Goal: Use online tool/utility: Utilize a website feature to perform a specific function

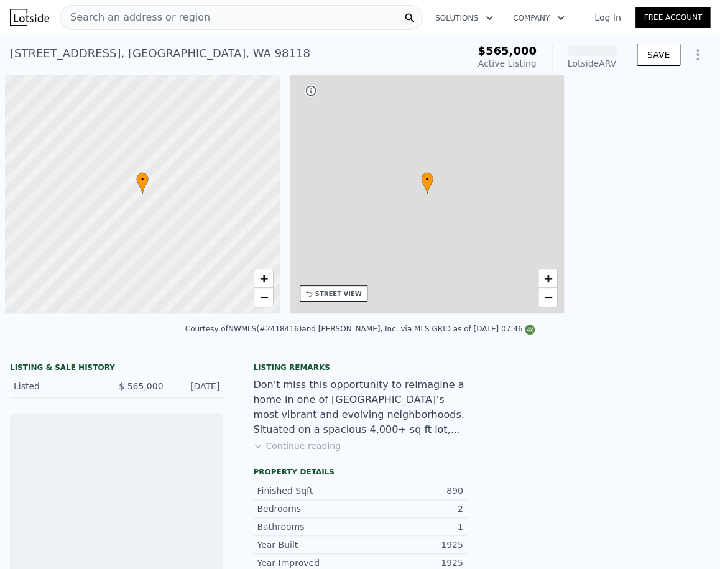
scroll to position [0, 5]
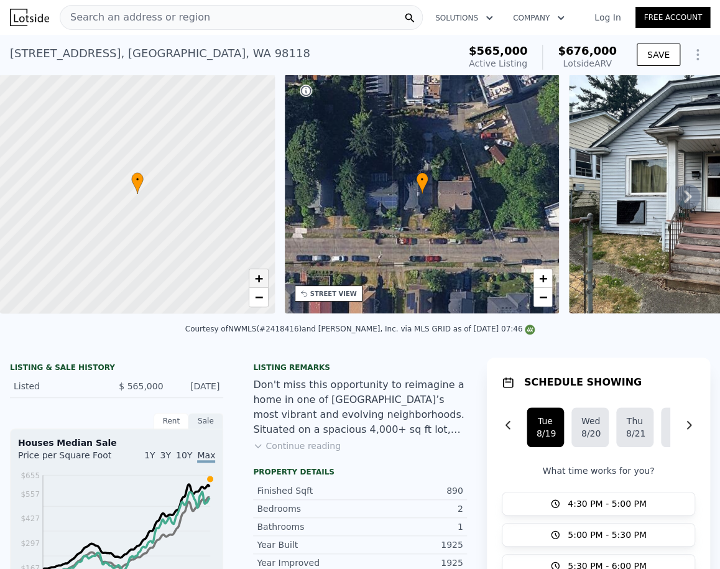
click at [262, 279] on span "+" at bounding box center [258, 278] width 8 height 16
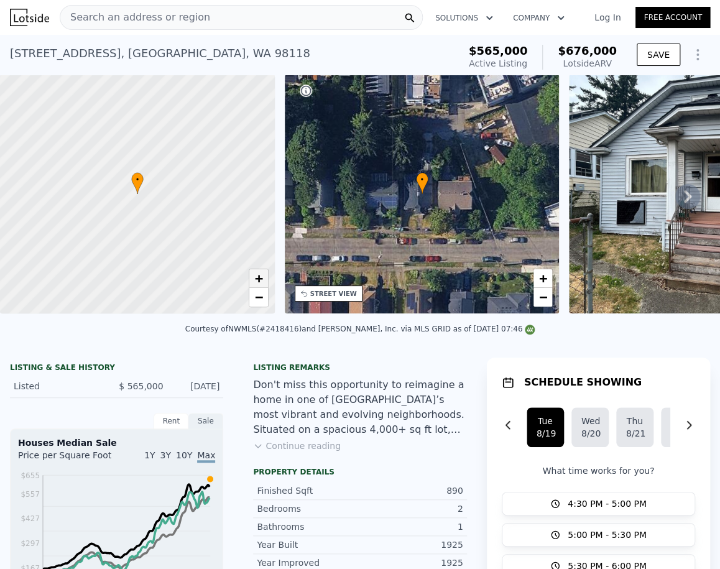
click at [257, 279] on span "+" at bounding box center [258, 278] width 8 height 16
click at [256, 298] on span "−" at bounding box center [258, 297] width 8 height 16
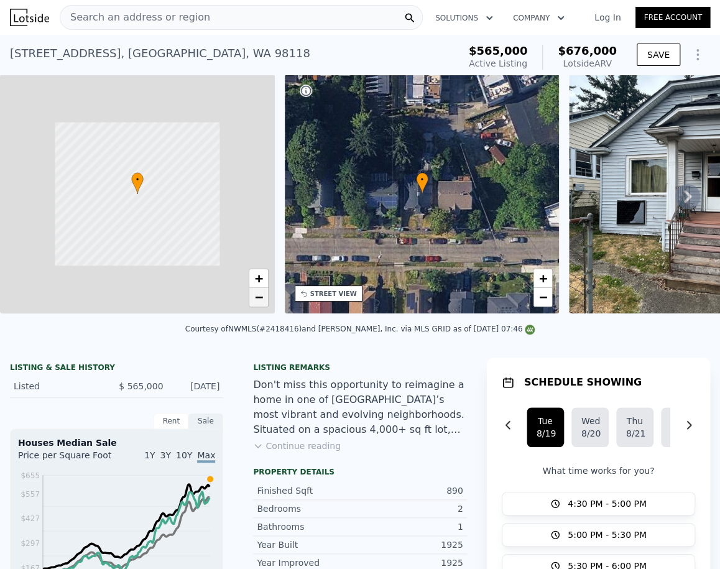
click at [256, 298] on span "−" at bounding box center [258, 297] width 8 height 16
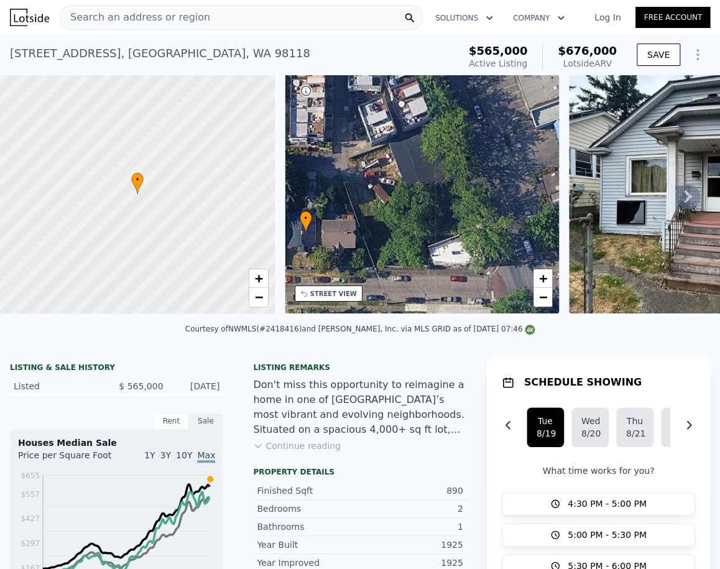
drag, startPoint x: 400, startPoint y: 233, endPoint x: 308, endPoint y: 257, distance: 95.1
click at [279, 277] on div "• + − • + − STREET VIEW Loading... SATELLITE VIEW" at bounding box center [360, 196] width 720 height 243
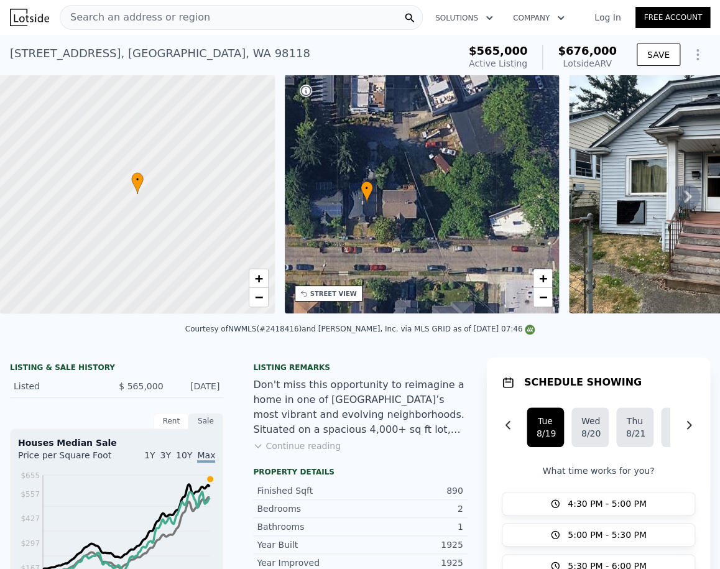
drag, startPoint x: 427, startPoint y: 217, endPoint x: 491, endPoint y: 182, distance: 72.9
click at [492, 182] on div "• + −" at bounding box center [422, 194] width 275 height 239
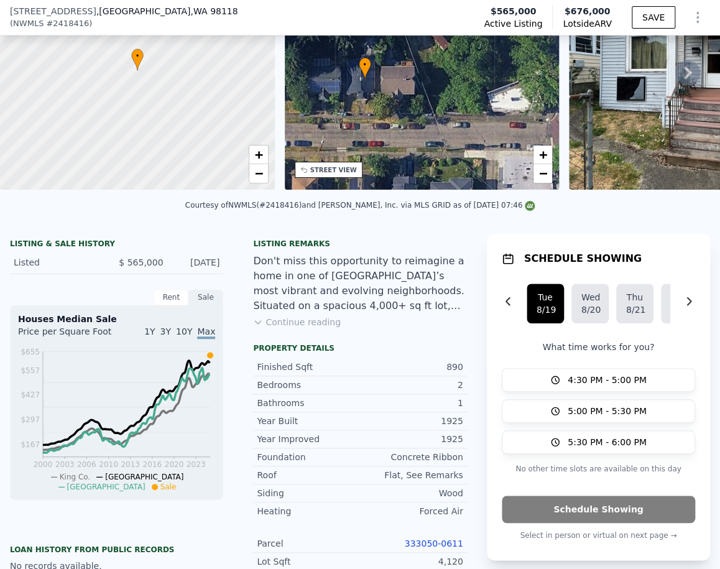
scroll to position [25, 0]
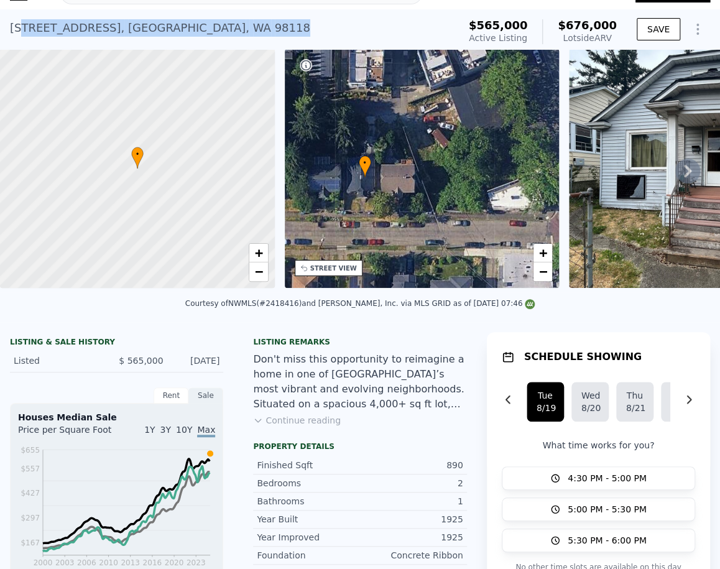
drag, startPoint x: 182, startPoint y: 29, endPoint x: 25, endPoint y: 33, distance: 156.1
click at [21, 32] on div "[STREET_ADDRESS] Active at $565k (~ARV $676k )" at bounding box center [232, 31] width 444 height 35
click at [691, 30] on icon "Show Options" at bounding box center [697, 29] width 15 height 15
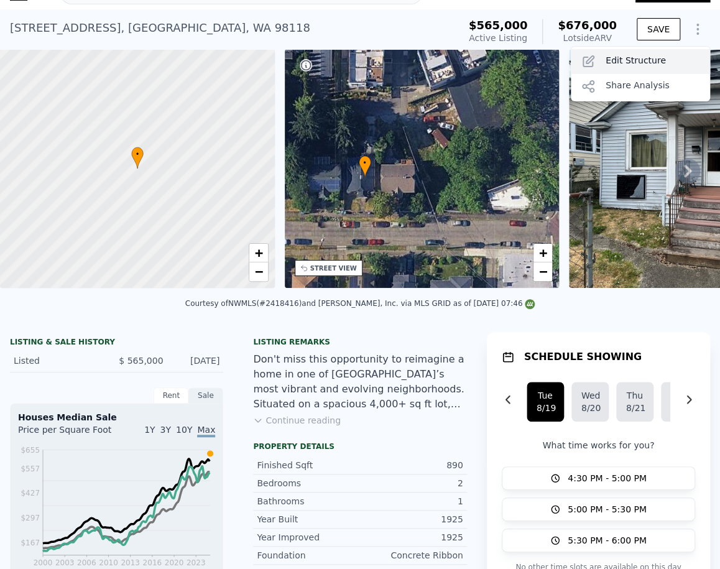
click at [656, 57] on div "Edit Structure" at bounding box center [640, 61] width 139 height 25
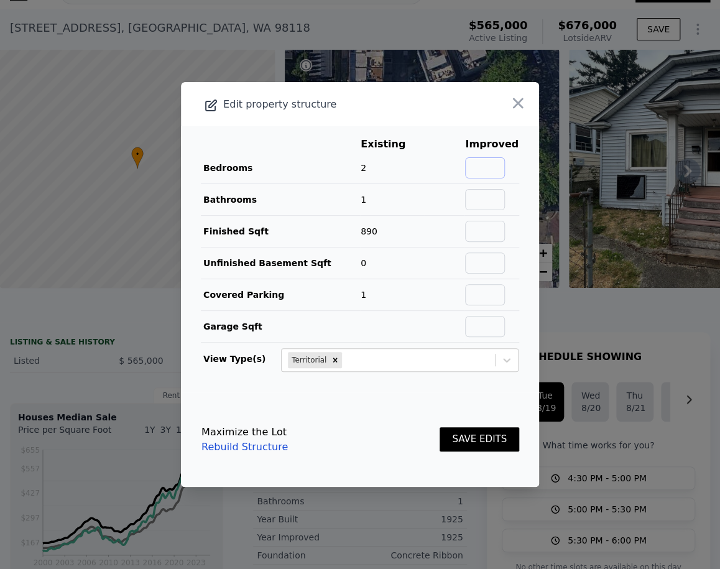
click at [479, 166] on input "text" at bounding box center [485, 167] width 40 height 21
type input "4"
click at [481, 200] on input "text" at bounding box center [485, 199] width 40 height 21
type input "2.5"
click at [476, 230] on input "text" at bounding box center [485, 231] width 40 height 21
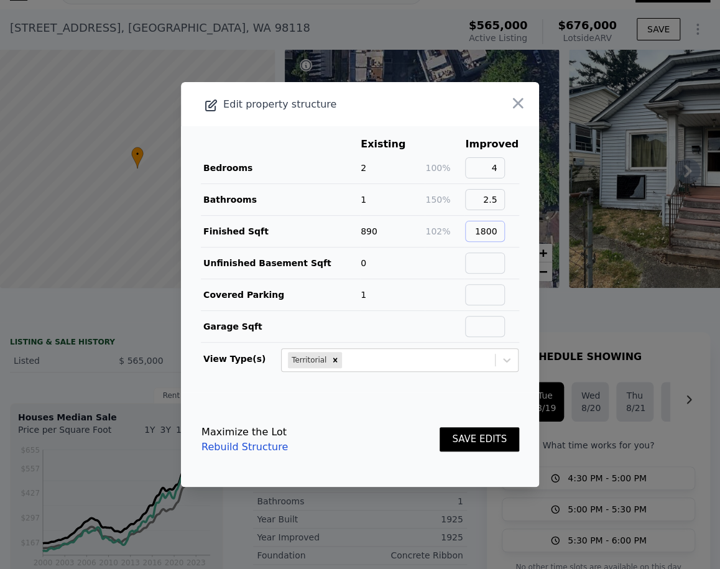
type input "1800"
click at [411, 260] on td "0" at bounding box center [392, 263] width 65 height 32
click at [479, 433] on button "SAVE EDITS" at bounding box center [480, 439] width 80 height 24
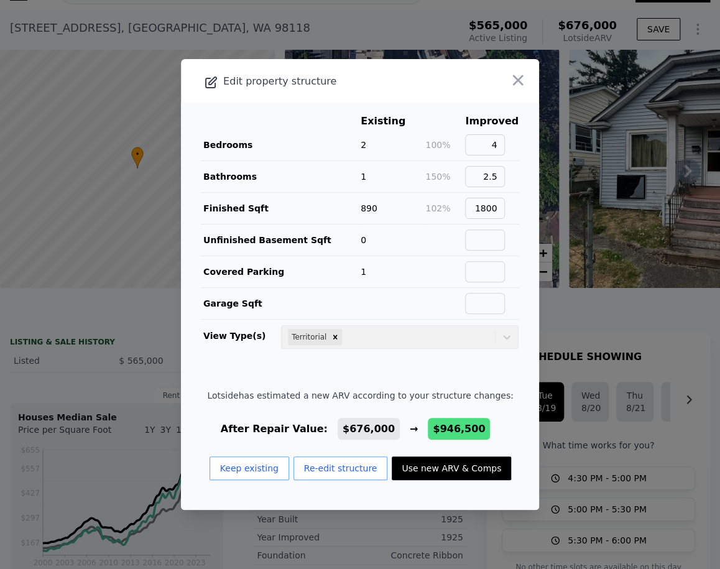
click at [430, 466] on button "Use new ARV & Comps" at bounding box center [451, 468] width 119 height 24
type input "3"
type input "5"
type input "3"
type input "1410"
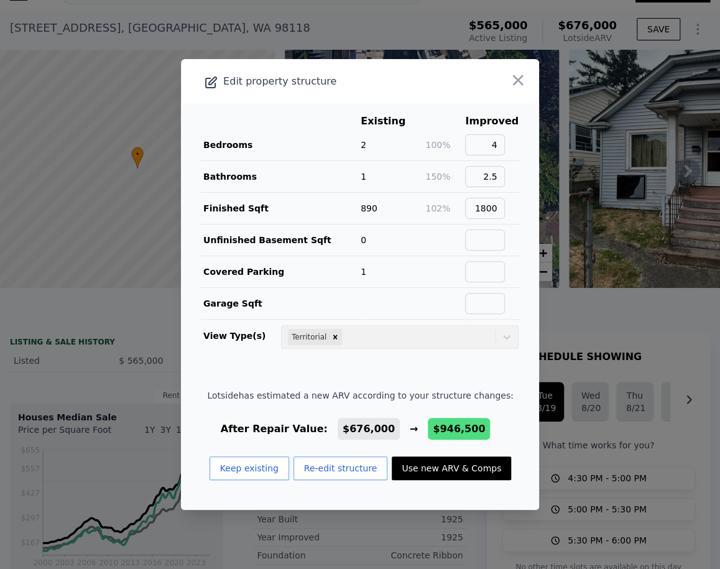
type input "2230"
type input "7200"
type input "$ 946,500"
type input "$ 269,698"
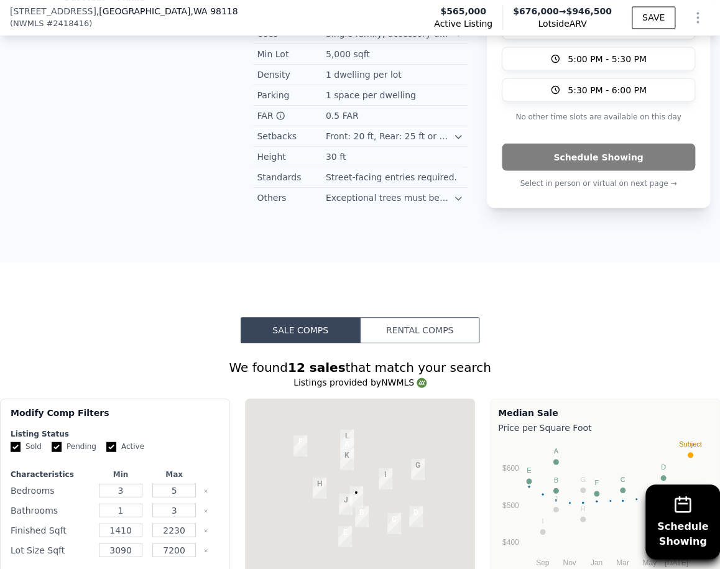
scroll to position [1125, 0]
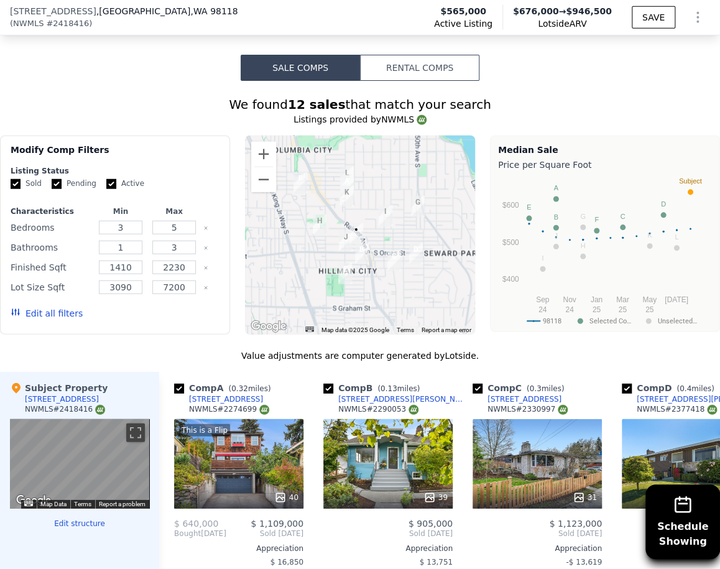
click at [371, 279] on div at bounding box center [360, 235] width 230 height 199
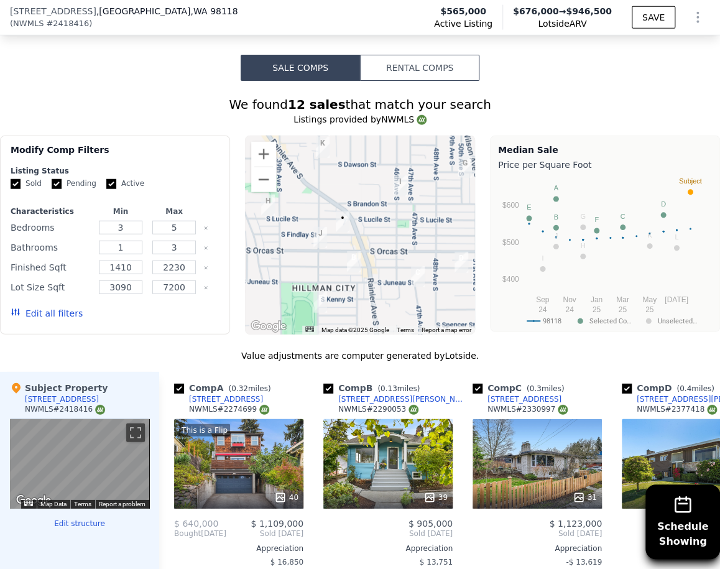
drag, startPoint x: 363, startPoint y: 270, endPoint x: 366, endPoint y: 296, distance: 25.6
click at [366, 296] on div at bounding box center [360, 235] width 230 height 199
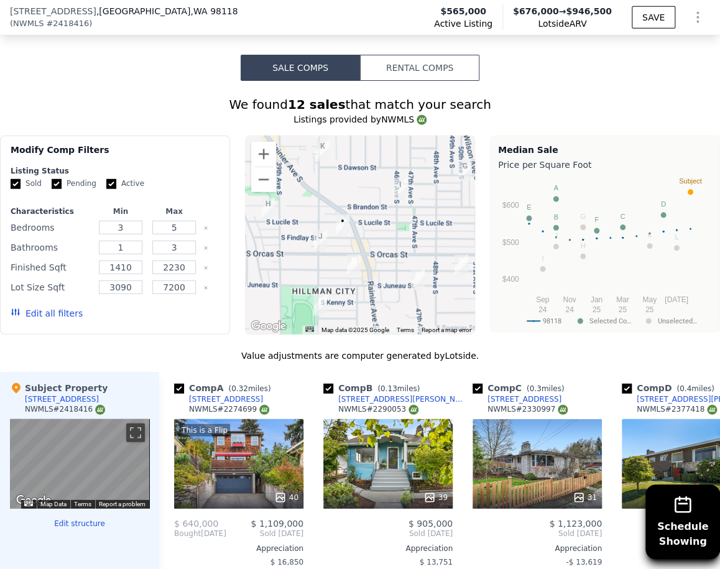
click at [341, 247] on div at bounding box center [360, 235] width 230 height 199
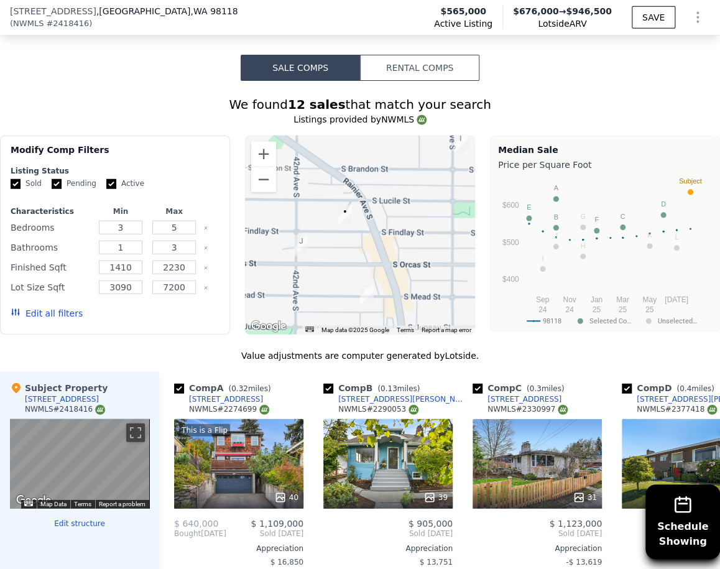
drag, startPoint x: 339, startPoint y: 249, endPoint x: 356, endPoint y: 247, distance: 16.3
click at [356, 247] on div at bounding box center [360, 235] width 230 height 199
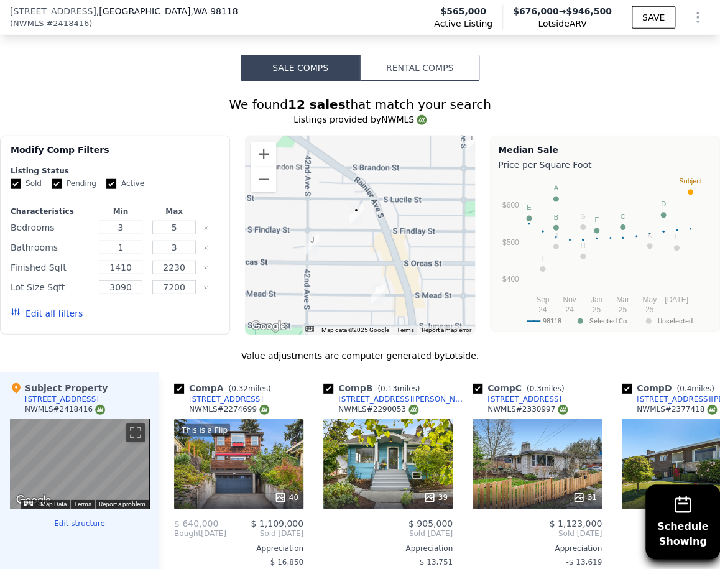
drag, startPoint x: 354, startPoint y: 249, endPoint x: 391, endPoint y: 246, distance: 36.8
click at [391, 246] on div at bounding box center [360, 235] width 230 height 199
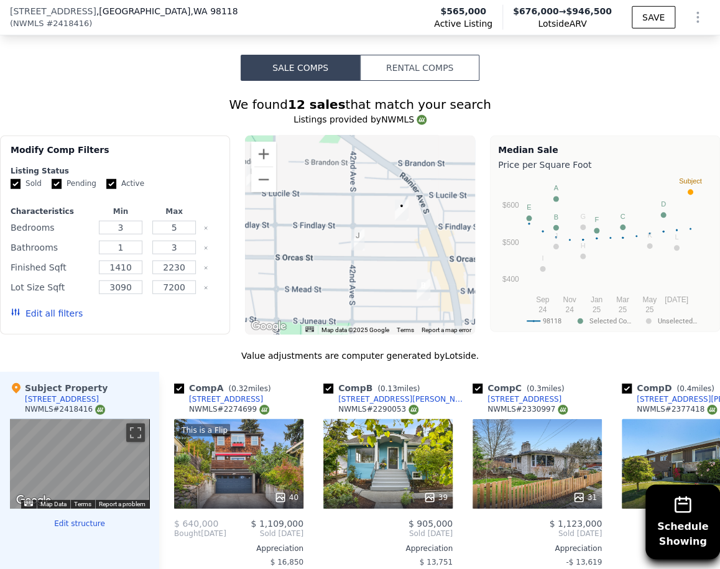
scroll to position [1187, 0]
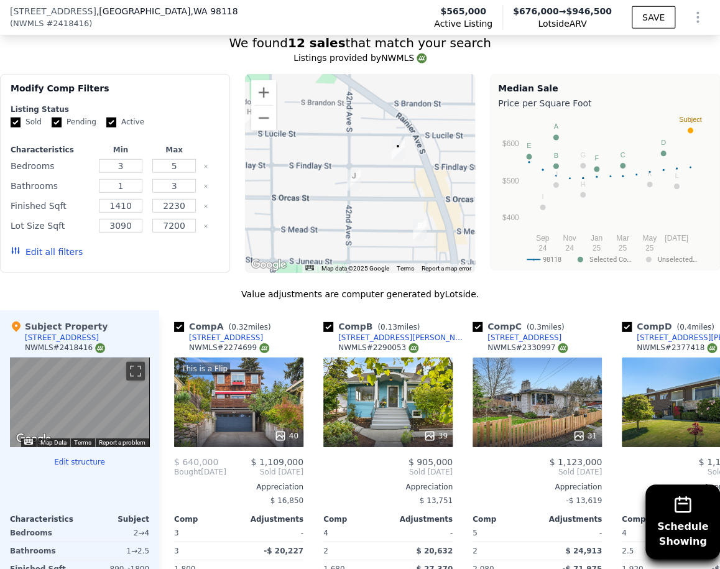
drag, startPoint x: 382, startPoint y: 213, endPoint x: 329, endPoint y: 246, distance: 62.6
click at [329, 249] on div at bounding box center [360, 173] width 230 height 199
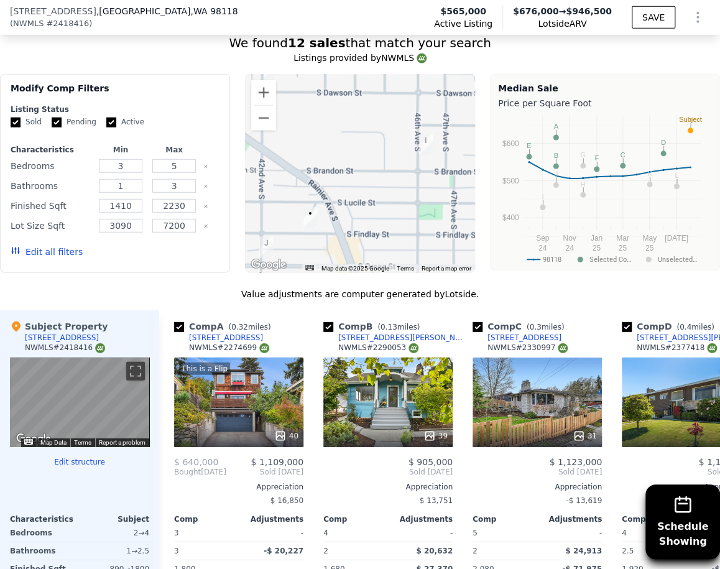
scroll to position [1217, 0]
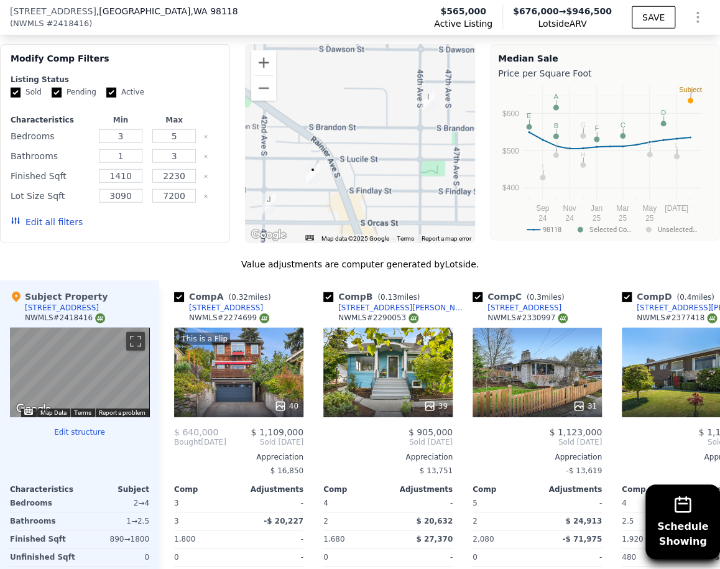
drag, startPoint x: 344, startPoint y: 198, endPoint x: 350, endPoint y: 149, distance: 50.1
click at [354, 157] on div at bounding box center [360, 143] width 230 height 199
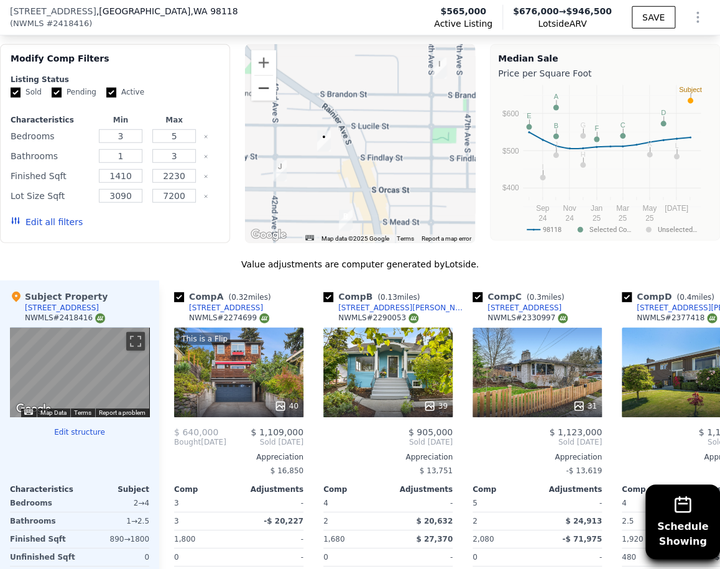
click at [262, 88] on button "Zoom out" at bounding box center [263, 88] width 25 height 25
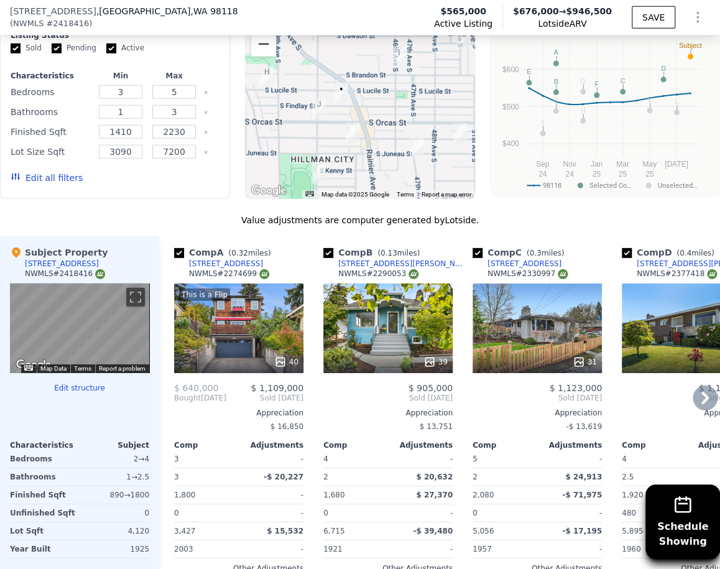
scroll to position [1303, 0]
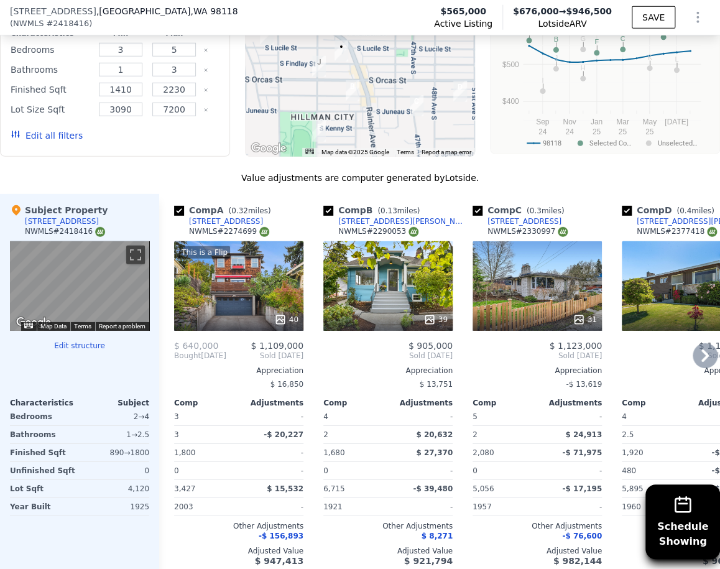
click at [377, 310] on div "39" at bounding box center [387, 286] width 129 height 90
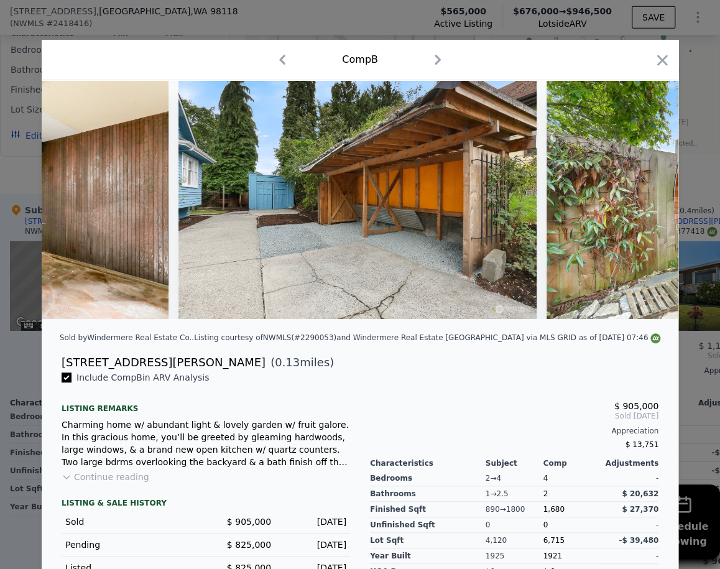
scroll to position [0, 13512]
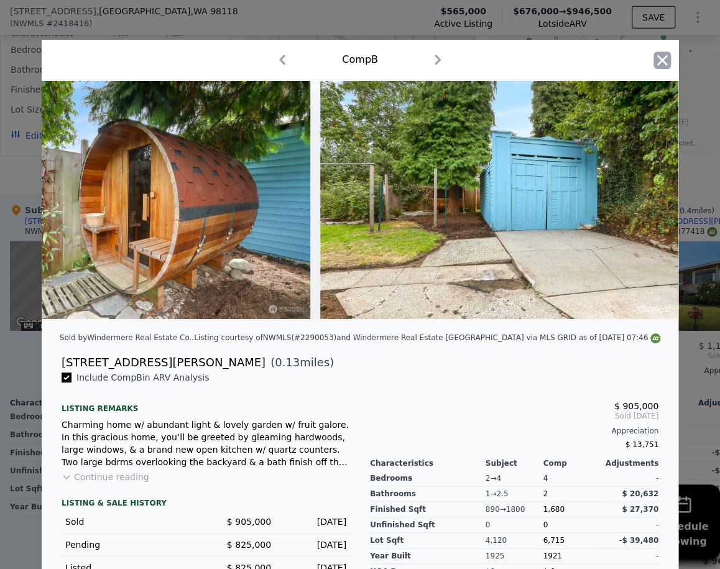
click at [653, 62] on icon "button" at bounding box center [661, 60] width 17 height 17
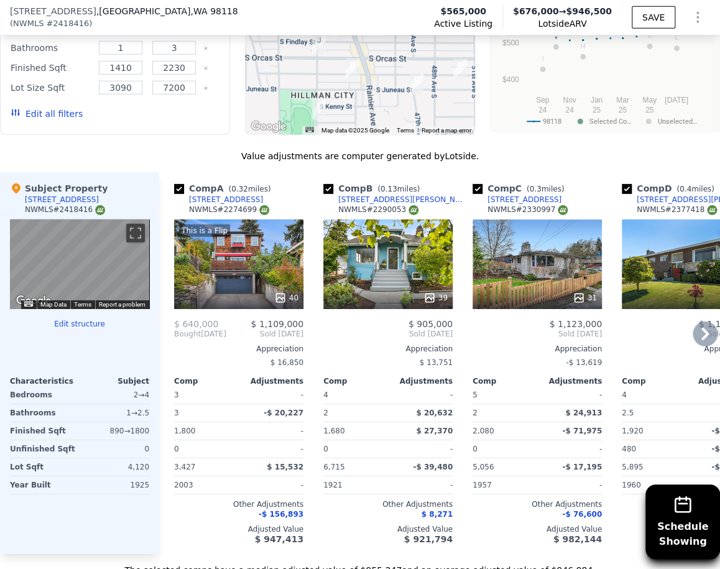
click at [564, 265] on div "31" at bounding box center [536, 264] width 129 height 90
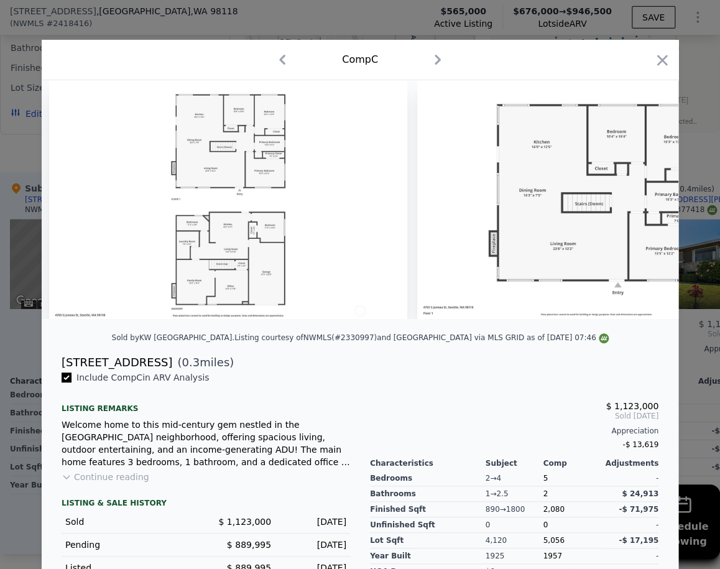
scroll to position [0, 10763]
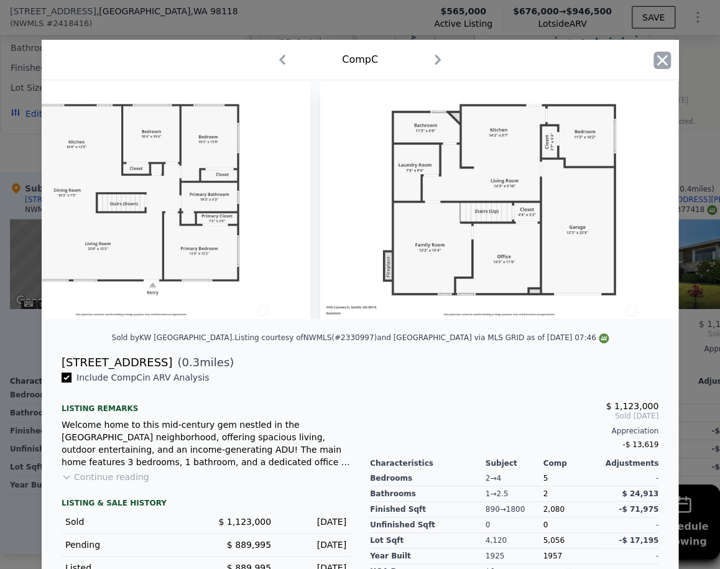
click at [655, 65] on icon "button" at bounding box center [661, 60] width 17 height 17
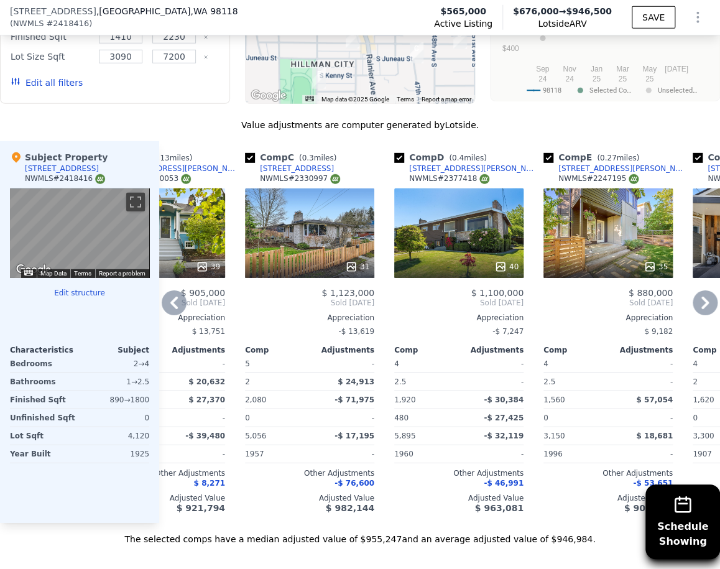
scroll to position [1237, 0]
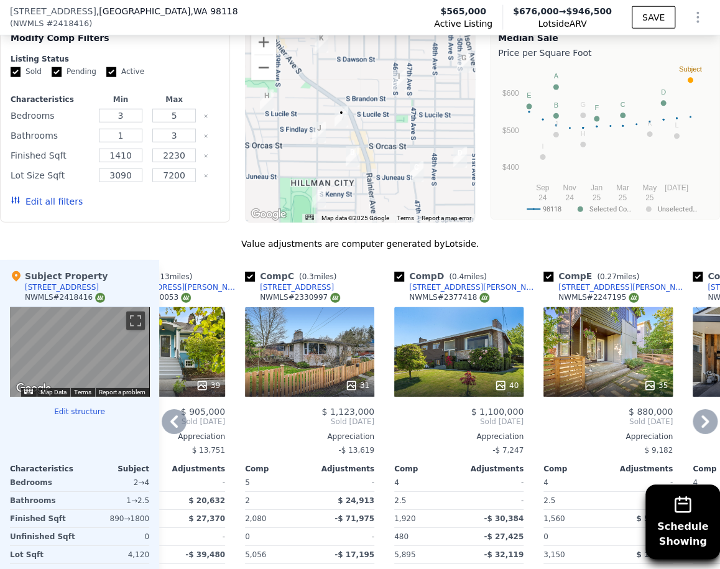
click at [454, 344] on div "40" at bounding box center [458, 352] width 129 height 90
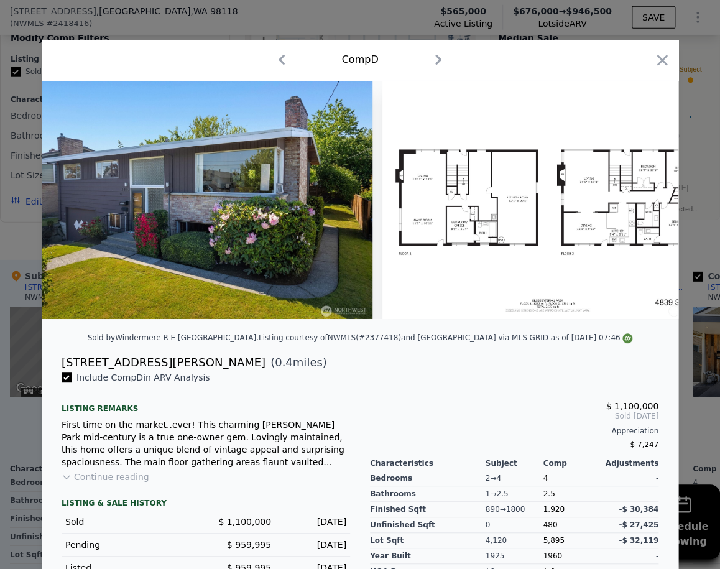
scroll to position [0, 14052]
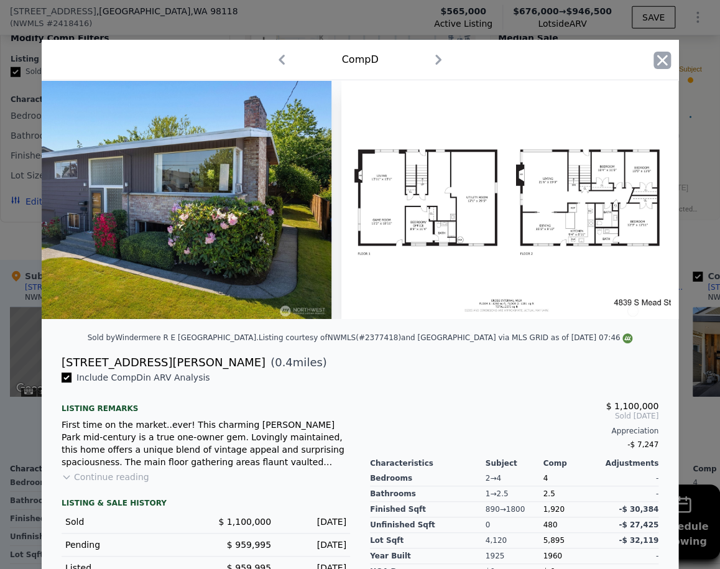
click at [654, 67] on icon "button" at bounding box center [661, 60] width 17 height 17
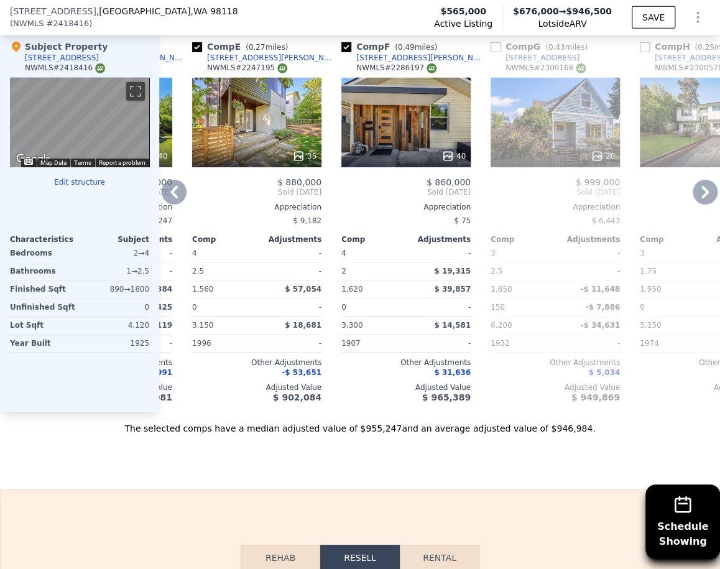
scroll to position [1426, 0]
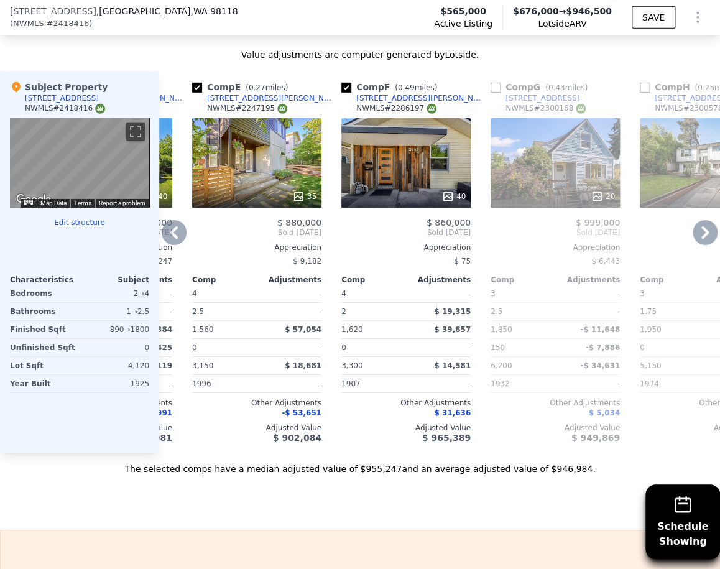
click at [389, 184] on div "40" at bounding box center [405, 163] width 129 height 90
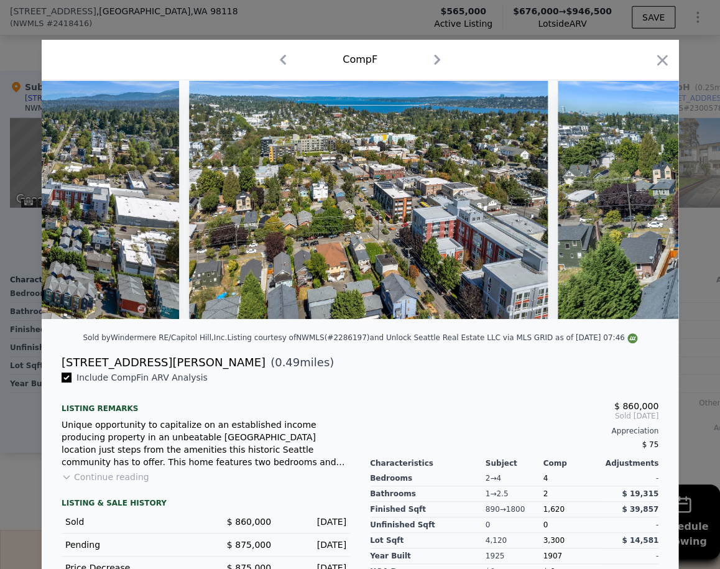
scroll to position [0, 13967]
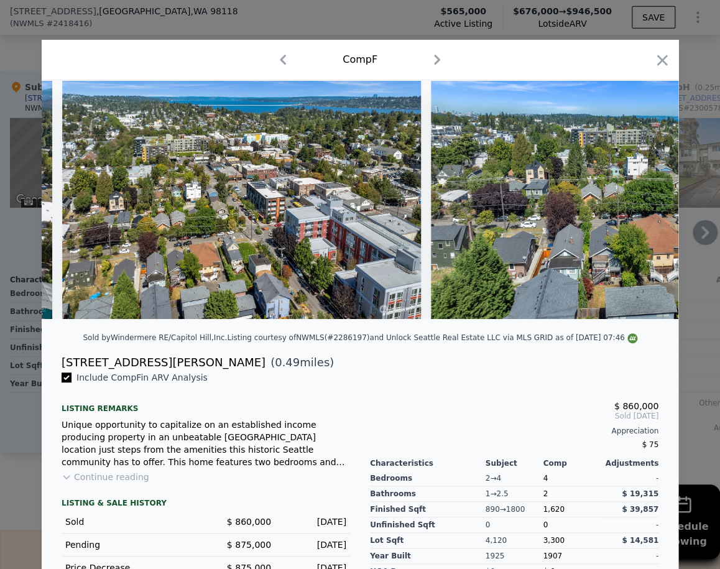
click at [660, 56] on icon "button" at bounding box center [661, 60] width 17 height 17
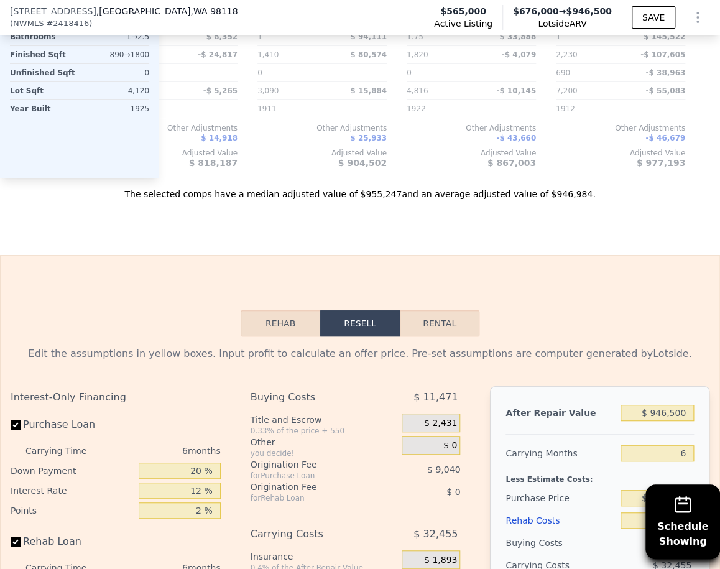
scroll to position [1924, 0]
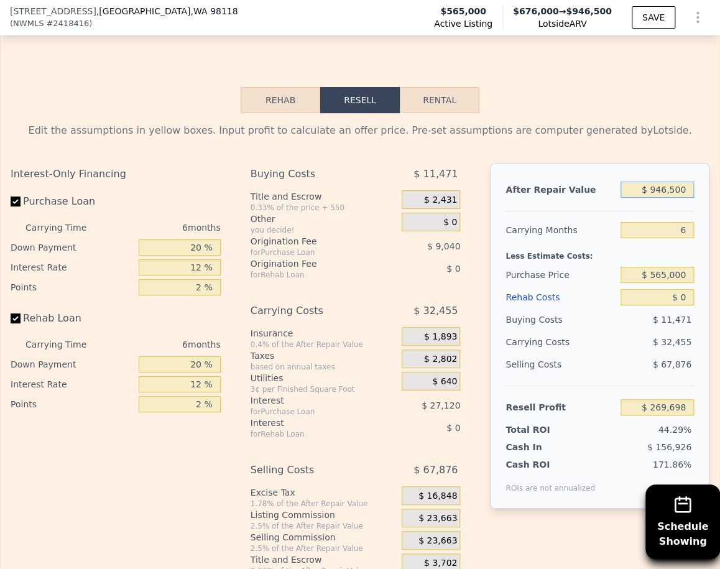
click at [658, 198] on input "$ 946,500" at bounding box center [656, 190] width 73 height 16
type input "$ 9"
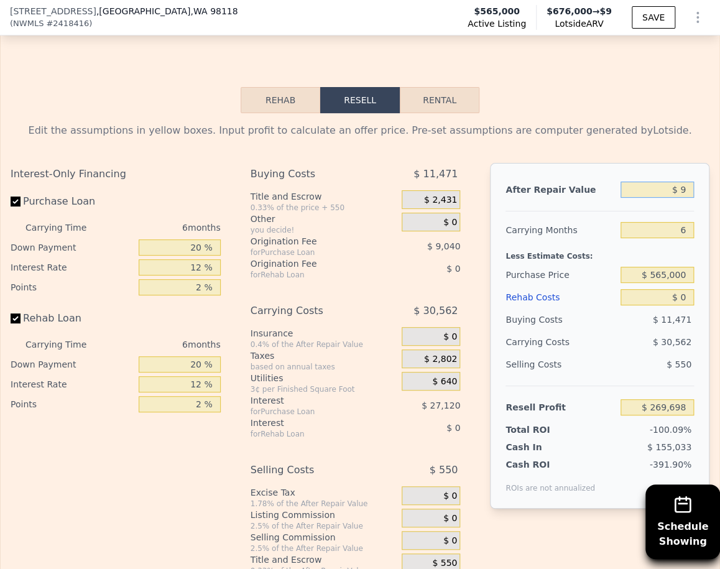
type input "-$ 607,574"
type input "$ 940"
type input "-$ 606,713"
type input "$ 9,400"
type input "-$ 598,870"
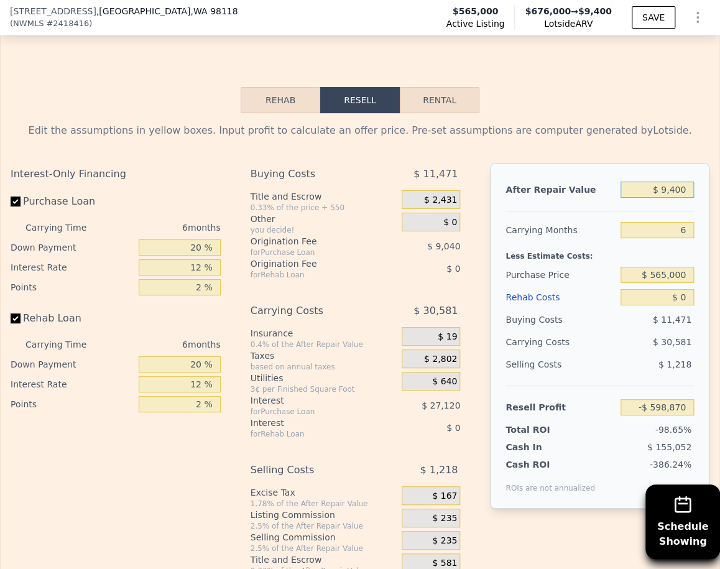
type input "$ 94,000"
type input "-$ 520,457"
type input "$ 940,000"
type input "$ 263,675"
type input "$ 940,000"
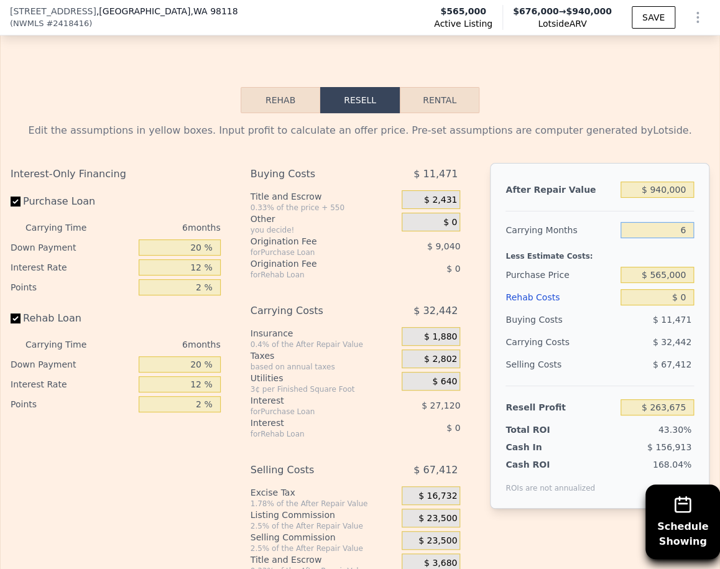
click at [678, 238] on input "6" at bounding box center [656, 230] width 73 height 16
type input "10"
type input "$ 242,048"
type input "10"
click at [660, 281] on input "$ 565,000" at bounding box center [656, 275] width 73 height 16
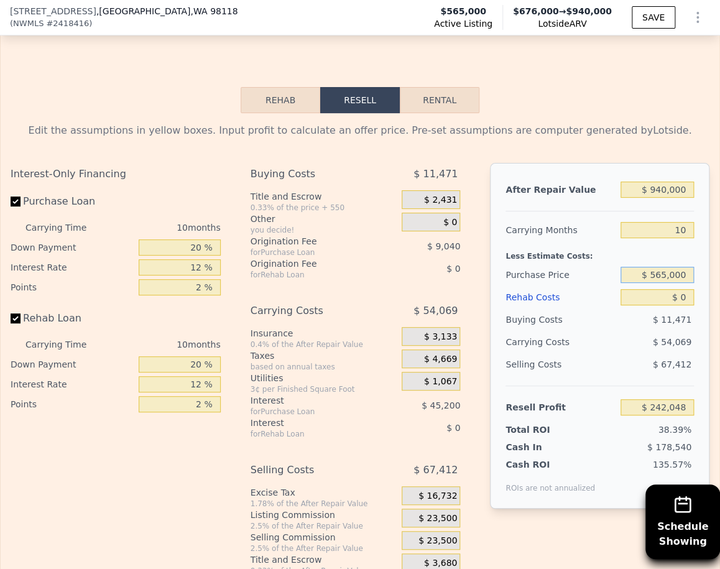
click at [660, 281] on input "$ 565,000" at bounding box center [656, 275] width 73 height 16
type input "$ 480,000"
click at [681, 305] on input "$ 0" at bounding box center [656, 297] width 73 height 16
type input "$ 335,491"
click at [681, 305] on input "$ 0" at bounding box center [656, 297] width 73 height 16
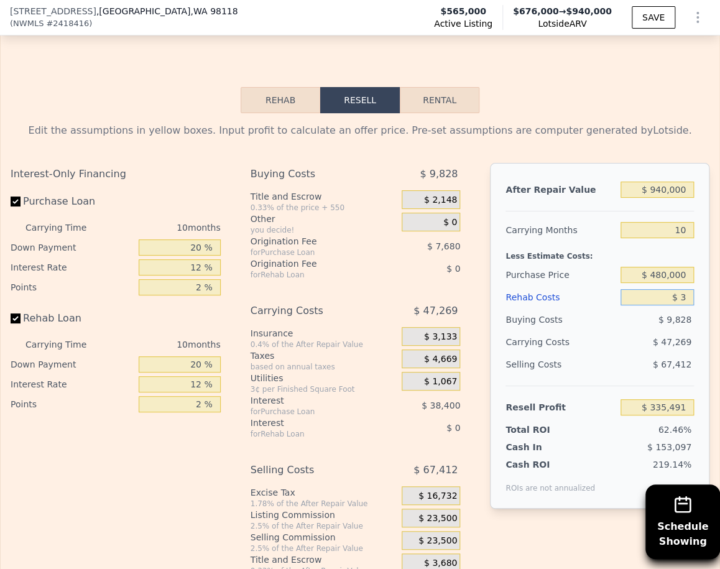
type input "$ 32"
type input "$ 335,458"
type input "$ 325"
type input "$ 335,131"
type input "$ 3,250"
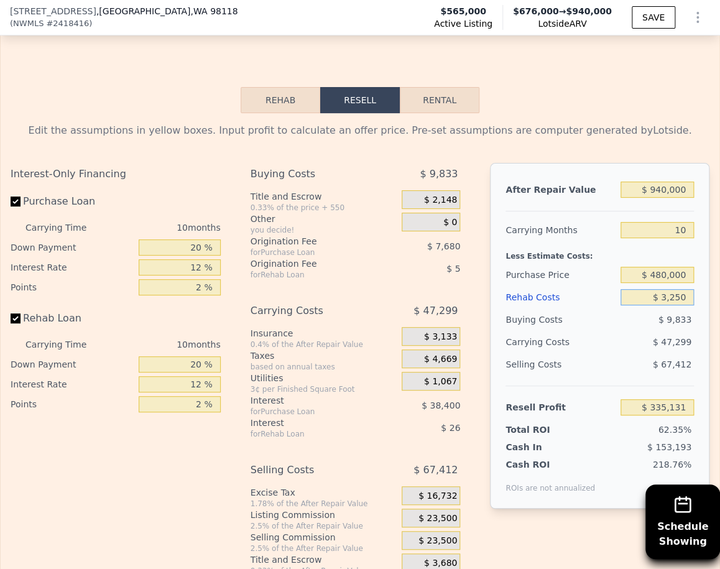
type input "$ 331,929"
type input "$ 32,500"
type input "$ 299,871"
type input "$ 325,000"
type input "-$ 20,709"
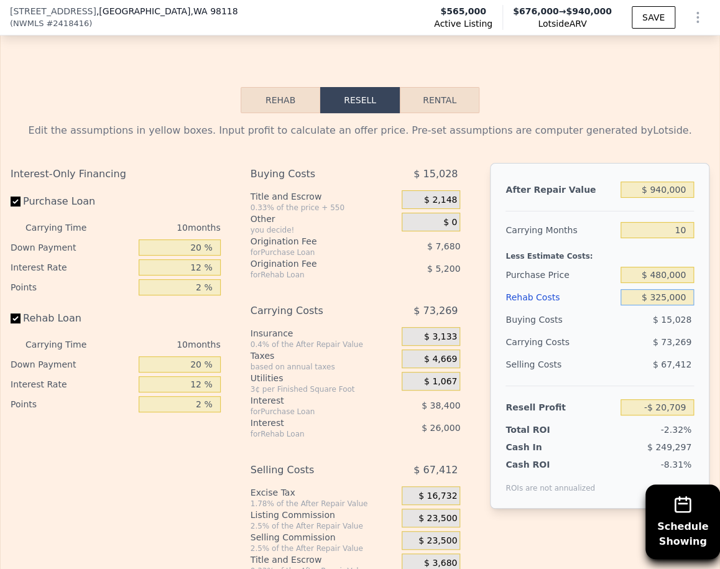
type input "$ 325,000"
click at [602, 329] on div "Buying Costs" at bounding box center [560, 319] width 110 height 22
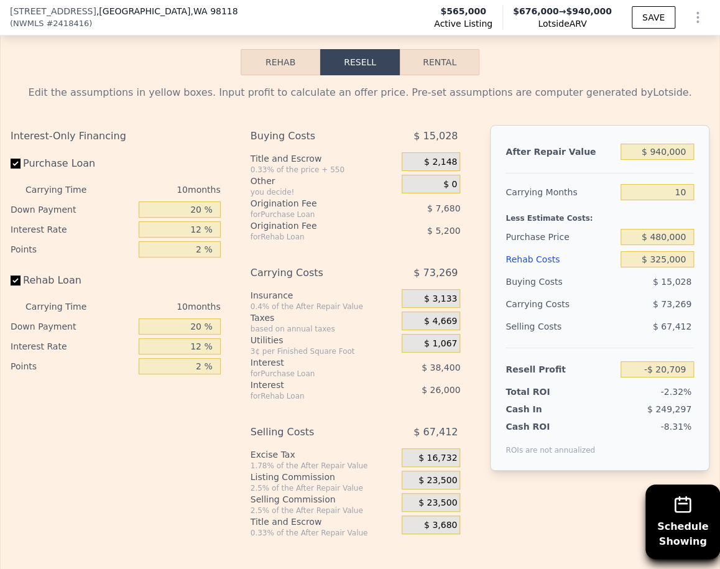
scroll to position [1974, 0]
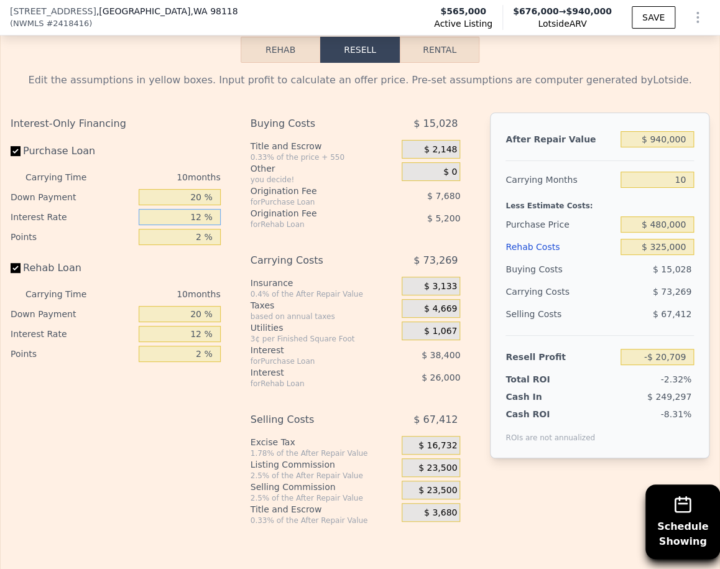
click at [198, 224] on input "12 %" at bounding box center [180, 217] width 82 height 16
type input "1 %"
type input "$ 14,491"
type input "10 %"
type input "-$ 14,309"
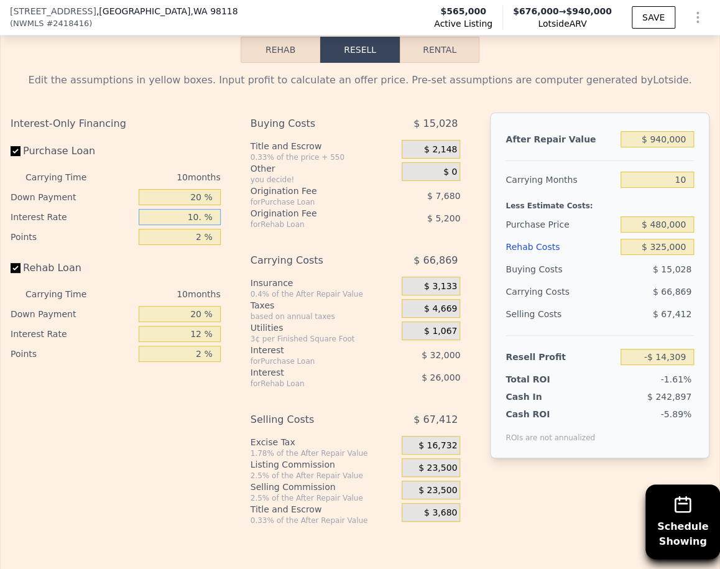
type input "10.5 %"
type input "-$ 15,909"
type input "10.5 %"
click at [198, 244] on input "2 %" at bounding box center [180, 237] width 82 height 16
type input "21 %"
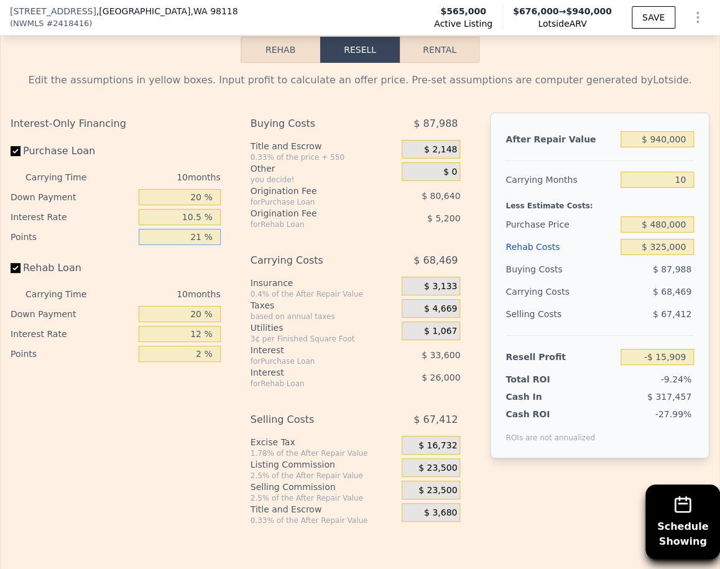
type input "-$ 88,869"
type input "2 %"
type input "-$ 15,909"
type input "1 %"
type input "-$ 12,069"
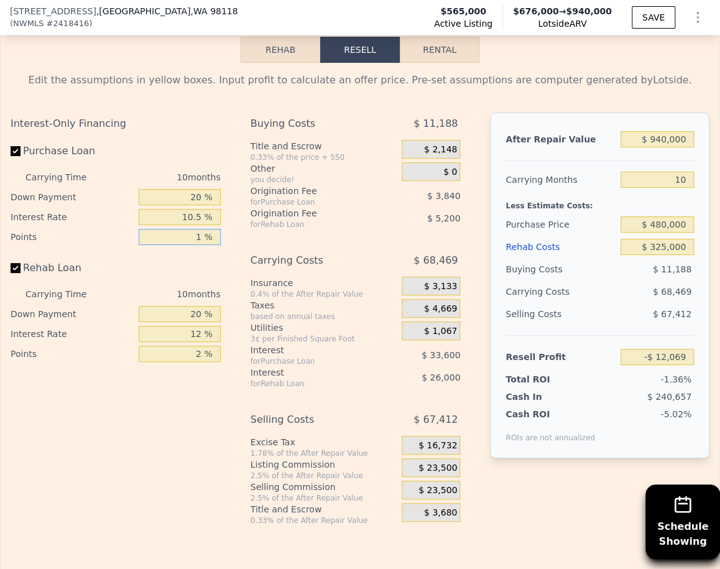
type input "1 %"
click at [202, 362] on input "2 %" at bounding box center [180, 354] width 82 height 16
type input "1 %"
type input "-$ 9,469"
type input "1 %"
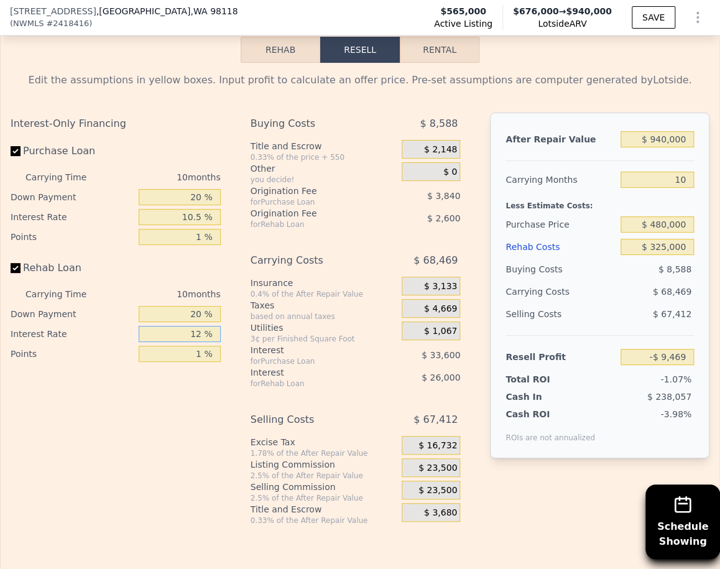
click at [199, 342] on input "12 %" at bounding box center [180, 334] width 82 height 16
type input "1 %"
type input "$ 14,361"
type input "10 %"
type input "-$ 5,139"
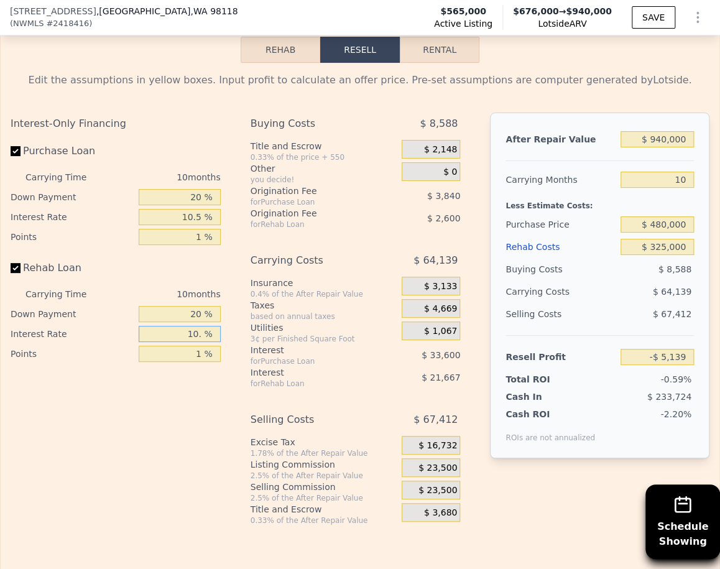
type input "10.5 %"
type input "-$ 6,219"
type input "10.5 %"
click at [201, 205] on input "20 %" at bounding box center [180, 197] width 82 height 16
type input "2 %"
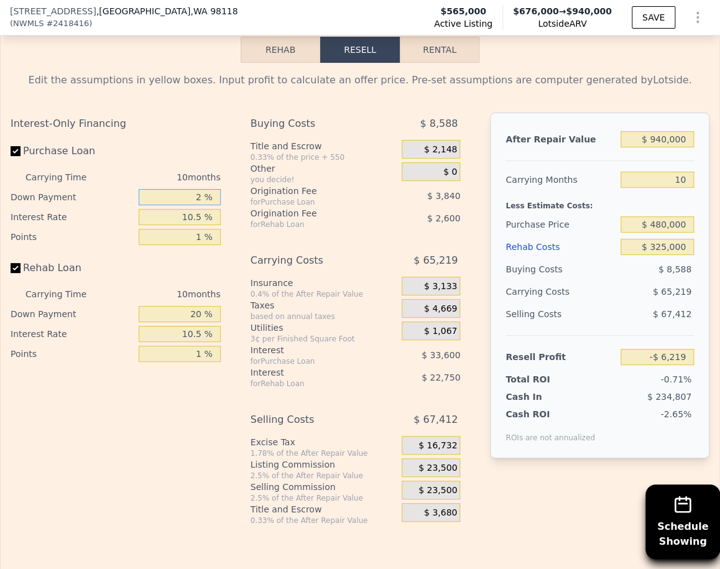
type input "-$ 14,643"
type input "10 %"
type input "-$ 10,899"
type input "10 %"
click at [202, 320] on input "20 %" at bounding box center [180, 314] width 82 height 16
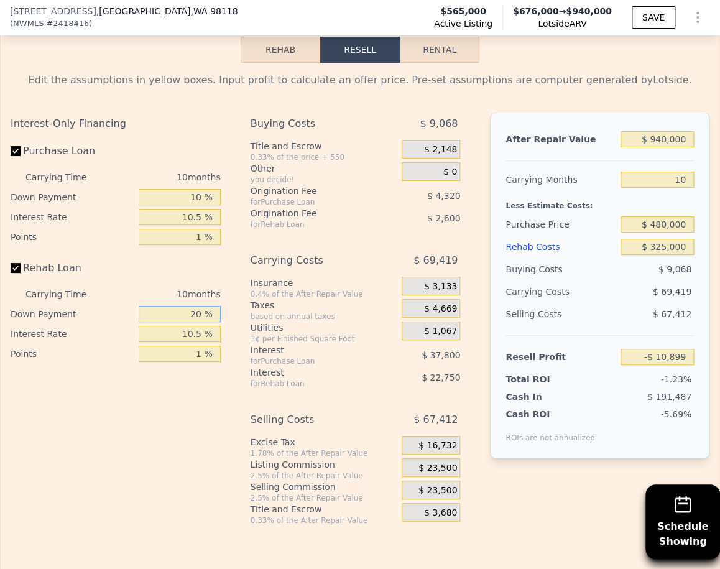
type input "2 %"
type input "-$ 16,604"
type input "1 %"
type input "-$ 16,917"
type input "10 %"
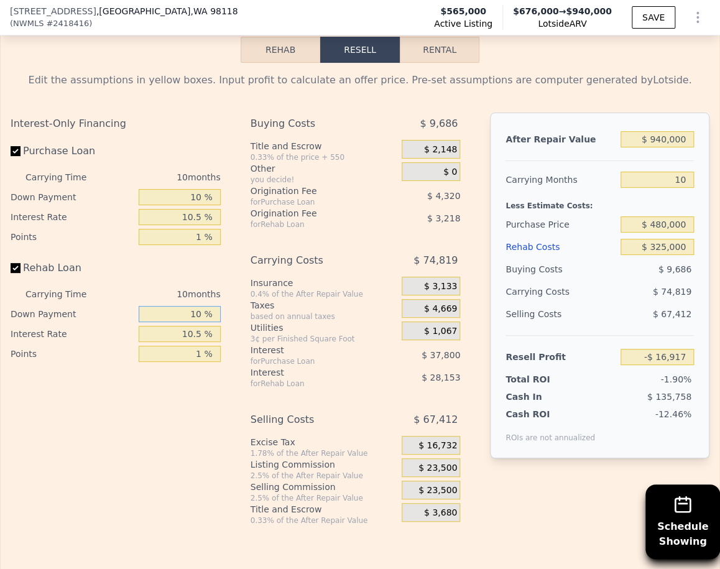
type input "-$ 14,064"
type input "10 %"
click at [254, 436] on div "Selling Costs $ 67,412" at bounding box center [356, 421] width 210 height 27
click at [436, 493] on div "$ 23,500" at bounding box center [431, 490] width 58 height 19
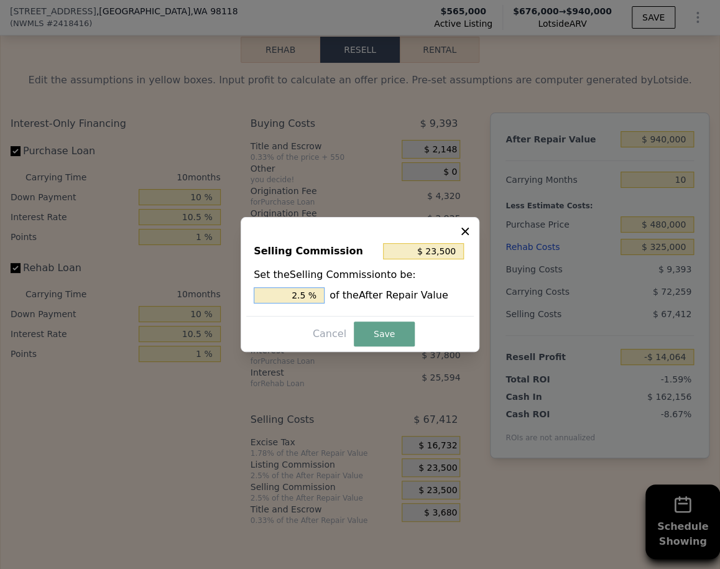
click at [295, 295] on input "2.5 %" at bounding box center [289, 295] width 71 height 16
click at [297, 297] on input "2.5 %" at bounding box center [289, 295] width 71 height 16
type input "$ 4,700"
type input "1.5 %"
type input "$ 14,100"
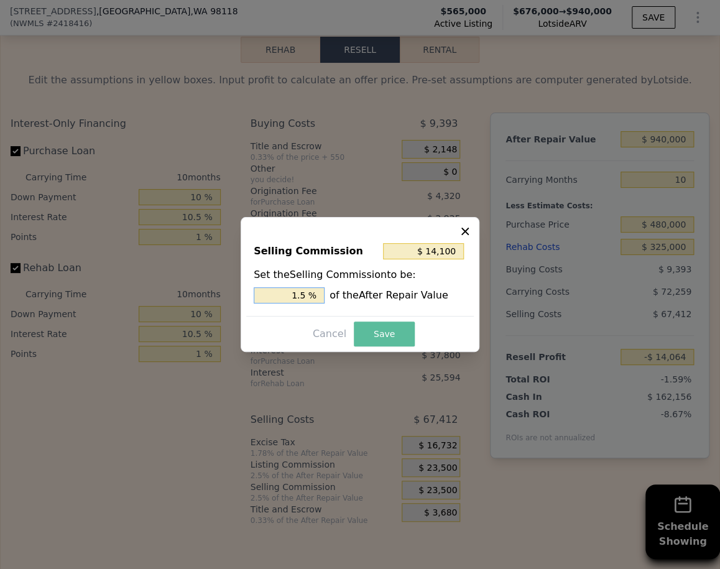
type input "1.5 %"
click at [401, 337] on button "Save" at bounding box center [384, 333] width 61 height 25
type input "-$ 4,664"
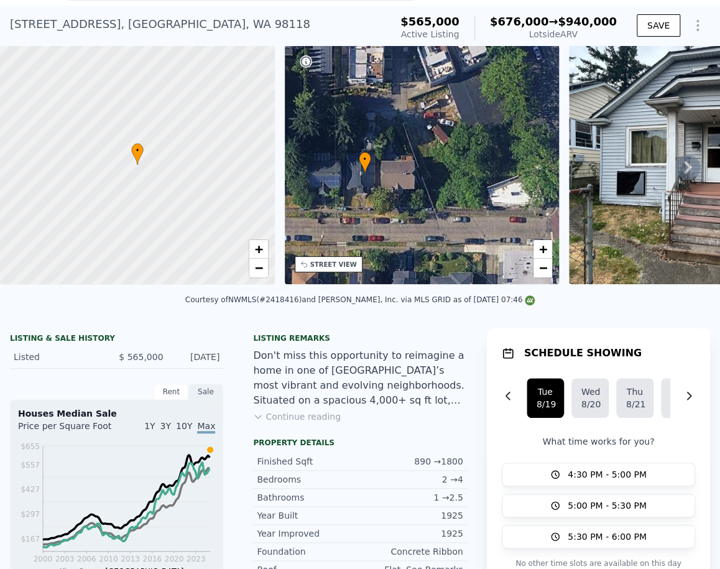
scroll to position [0, 0]
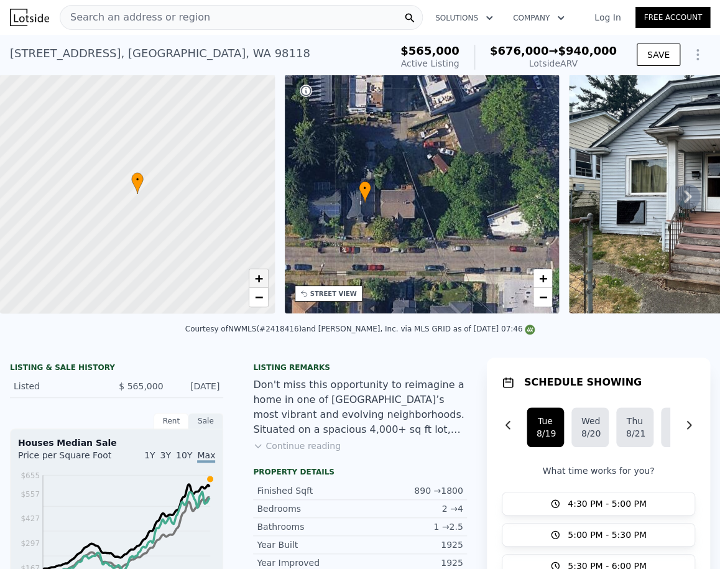
click at [262, 286] on span "+" at bounding box center [258, 278] width 8 height 16
drag, startPoint x: 208, startPoint y: 259, endPoint x: 205, endPoint y: 275, distance: 17.1
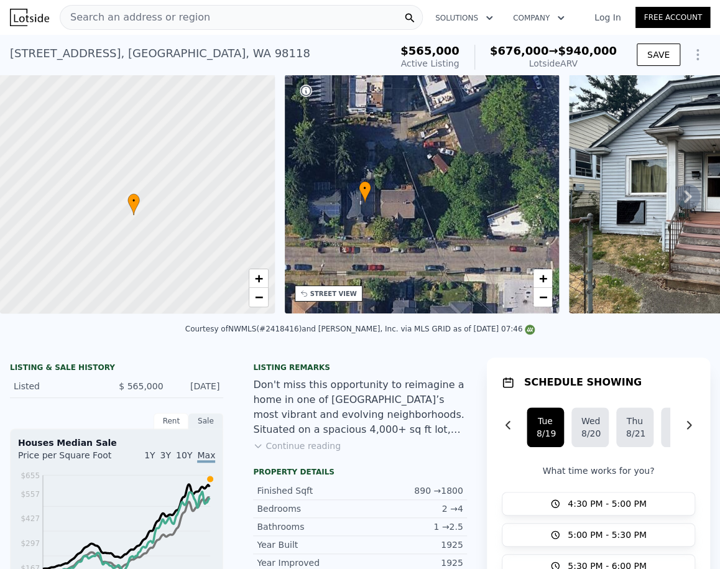
click at [205, 275] on div at bounding box center [137, 194] width 329 height 287
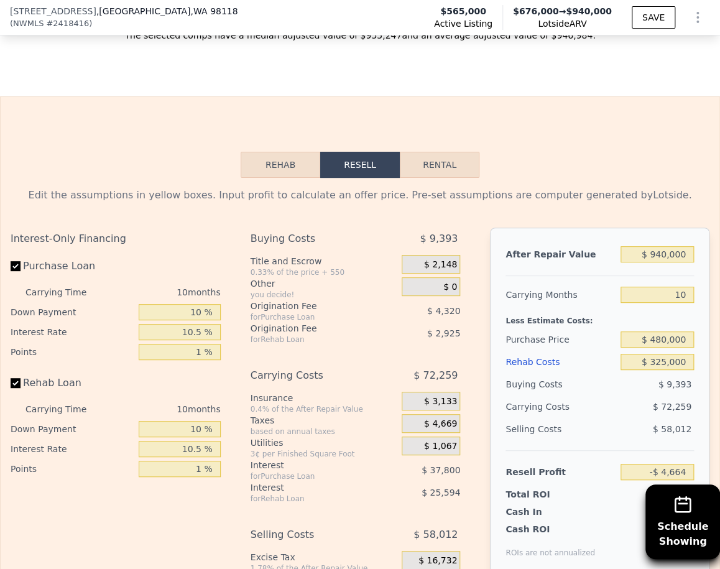
scroll to position [1907, 0]
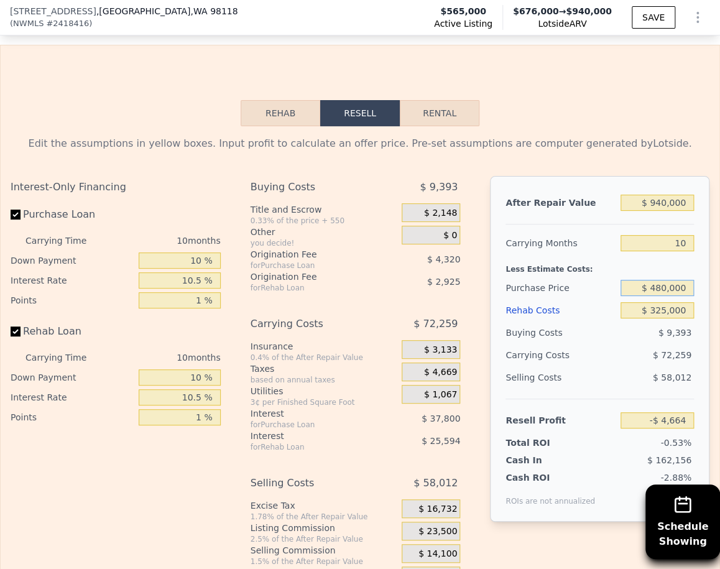
click at [645, 295] on input "$ 480,000" at bounding box center [656, 288] width 73 height 16
type input "$ 430,000"
click at [550, 312] on div "Rehab Costs" at bounding box center [560, 310] width 110 height 22
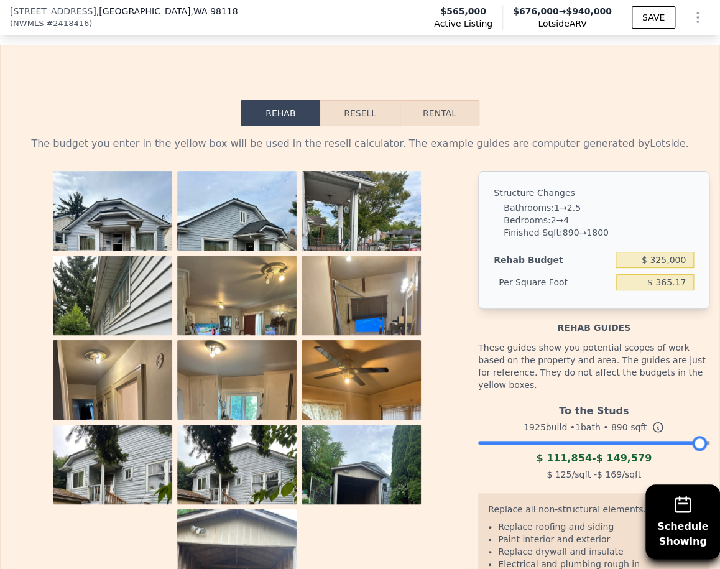
click at [367, 126] on button "Resell" at bounding box center [359, 113] width 79 height 26
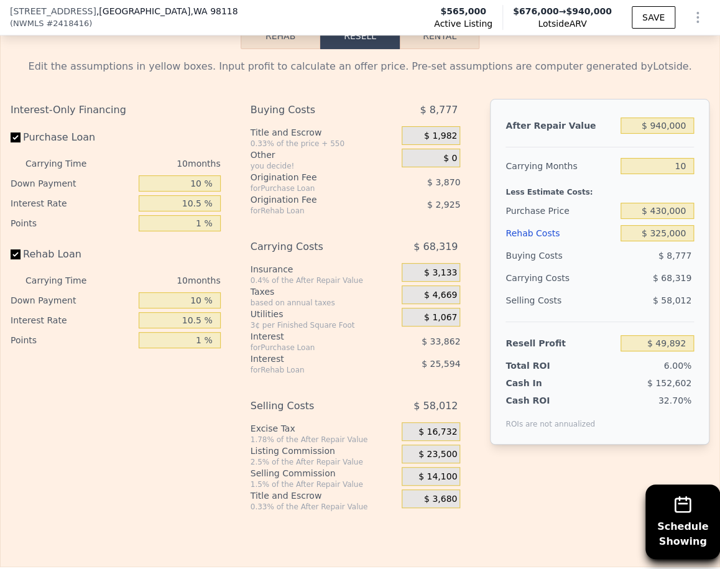
scroll to position [1978, 0]
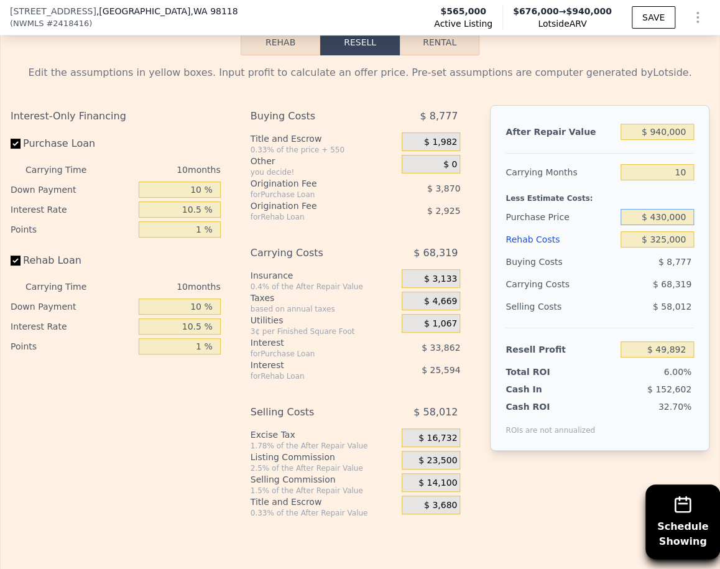
click at [652, 225] on input "$ 430,000" at bounding box center [656, 217] width 73 height 16
type input "$ 420,000"
click at [561, 264] on div "Buying Costs" at bounding box center [560, 262] width 110 height 22
type input "$ 60,805"
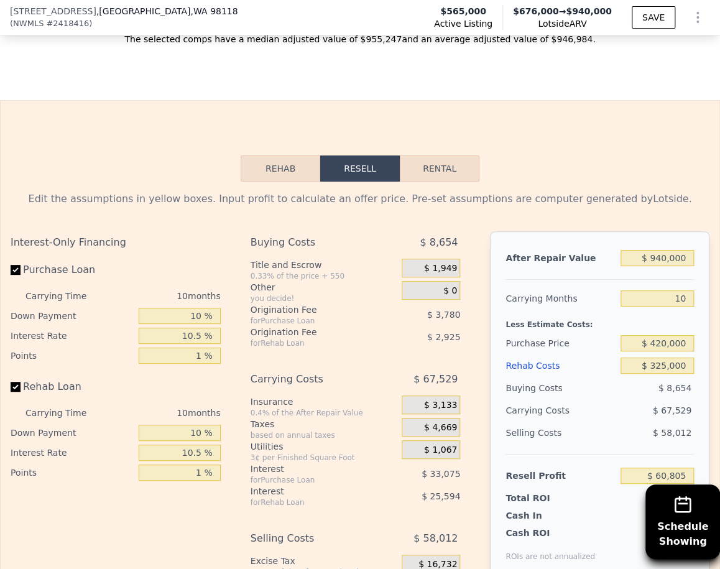
scroll to position [2011, 0]
